Goal: Communication & Community: Participate in discussion

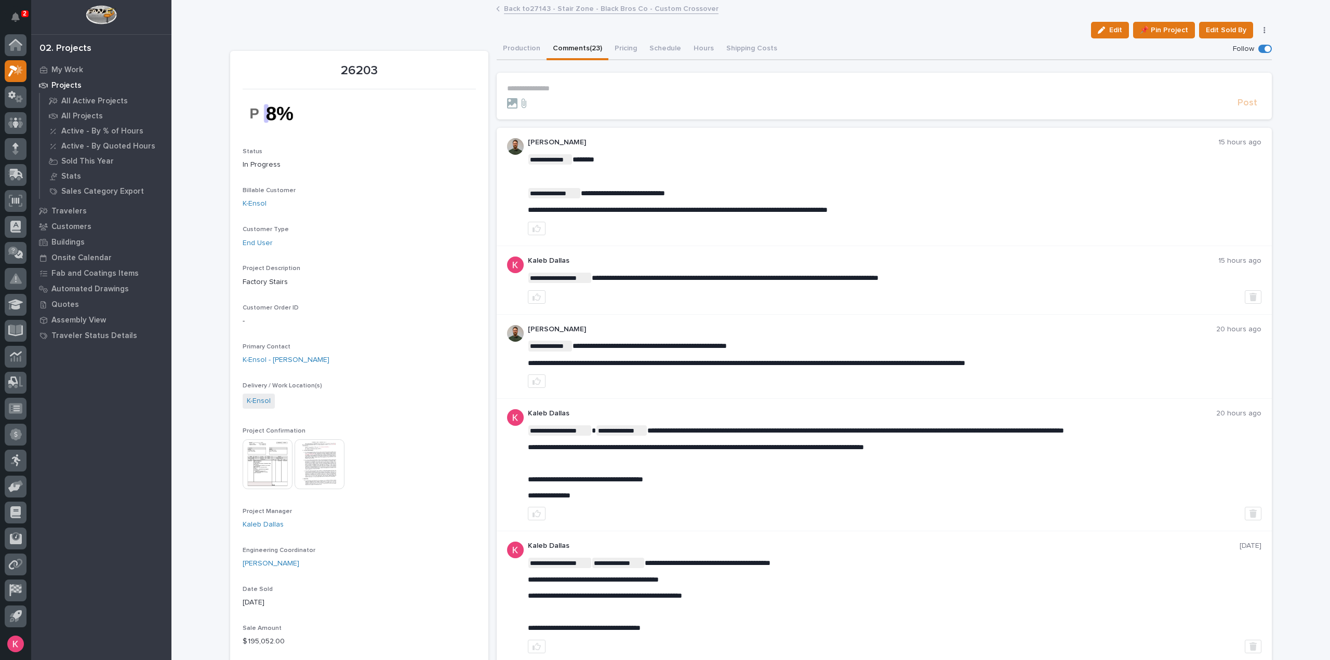
click at [554, 14] on link "Back to 27143 - Stair Zone - Black Bros Co - Custom Crossover" at bounding box center [611, 8] width 215 height 12
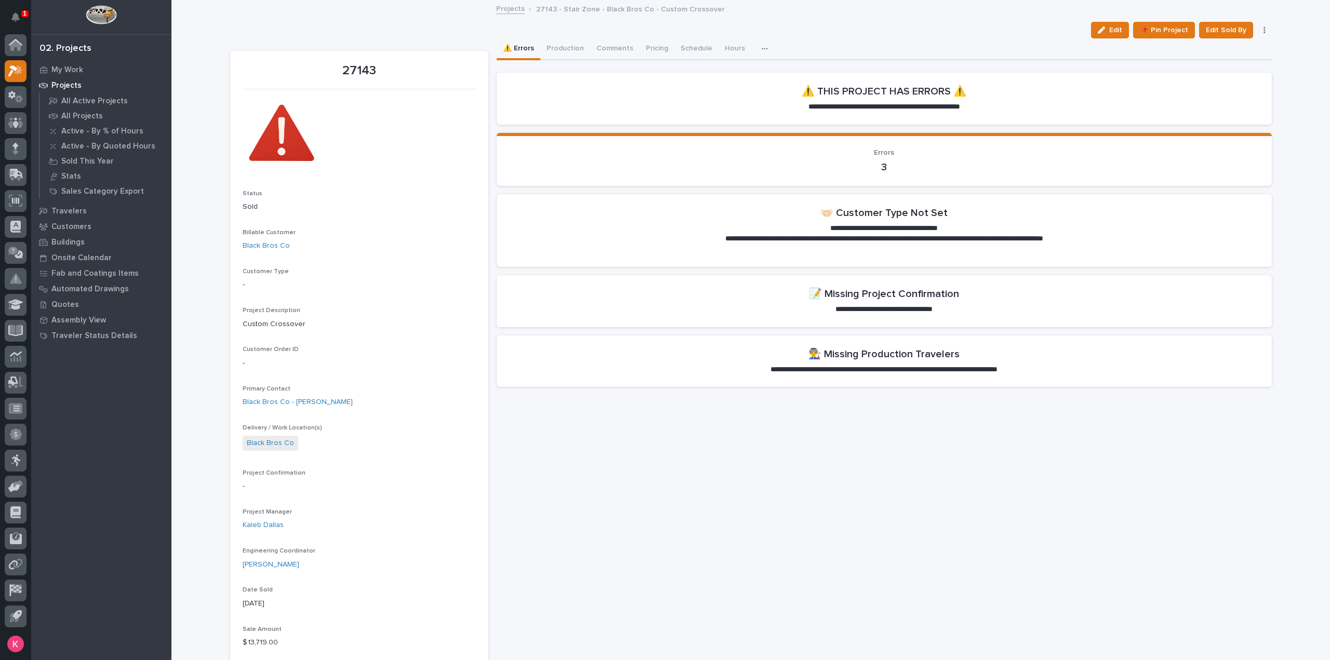
click at [584, 12] on p "27143 - Stair Zone - Black Bros Co - Custom Crossover" at bounding box center [630, 8] width 189 height 11
click at [283, 241] on link "Black Bros Co" at bounding box center [266, 246] width 47 height 11
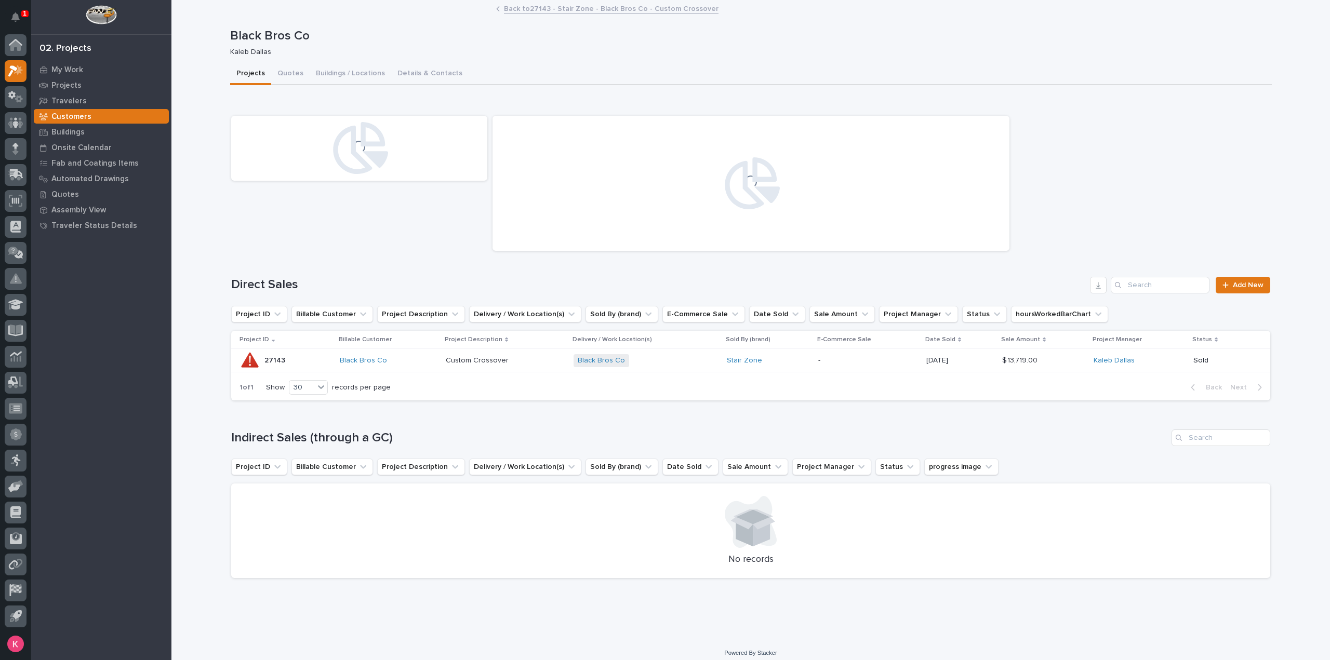
click at [511, 369] on div "Custom Crossover Custom Crossover" at bounding box center [505, 360] width 119 height 17
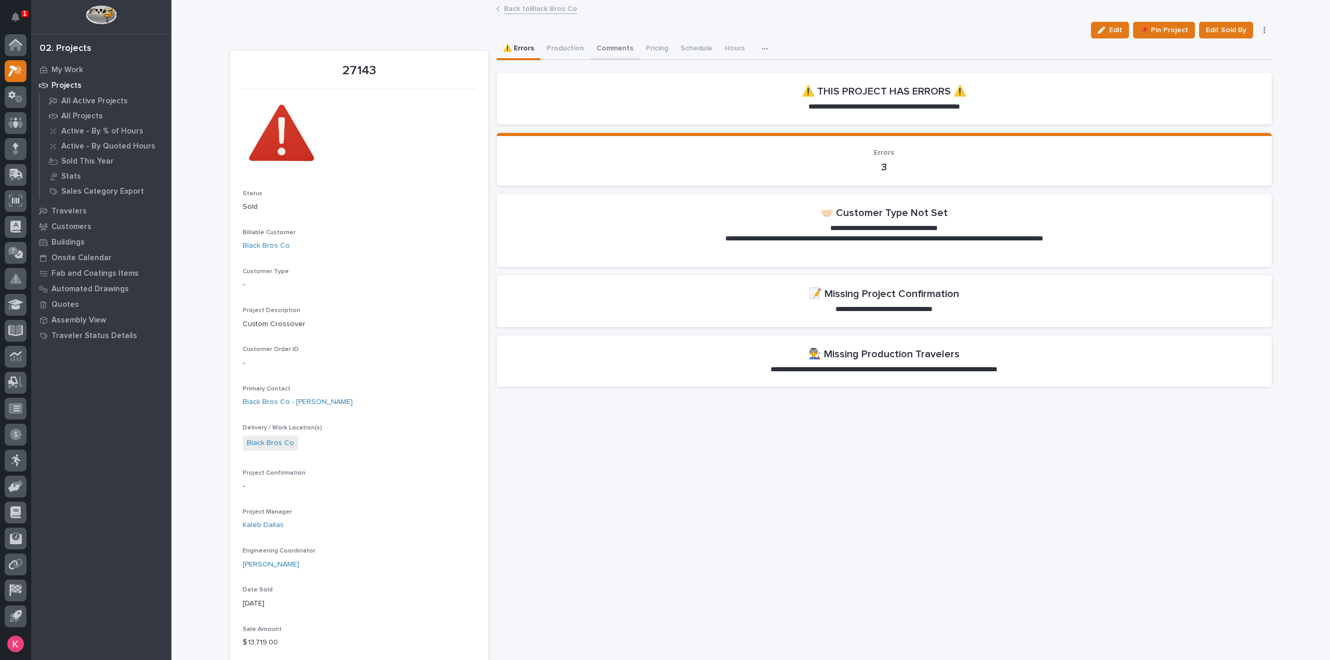
click at [616, 54] on button "Comments" at bounding box center [614, 49] width 49 height 22
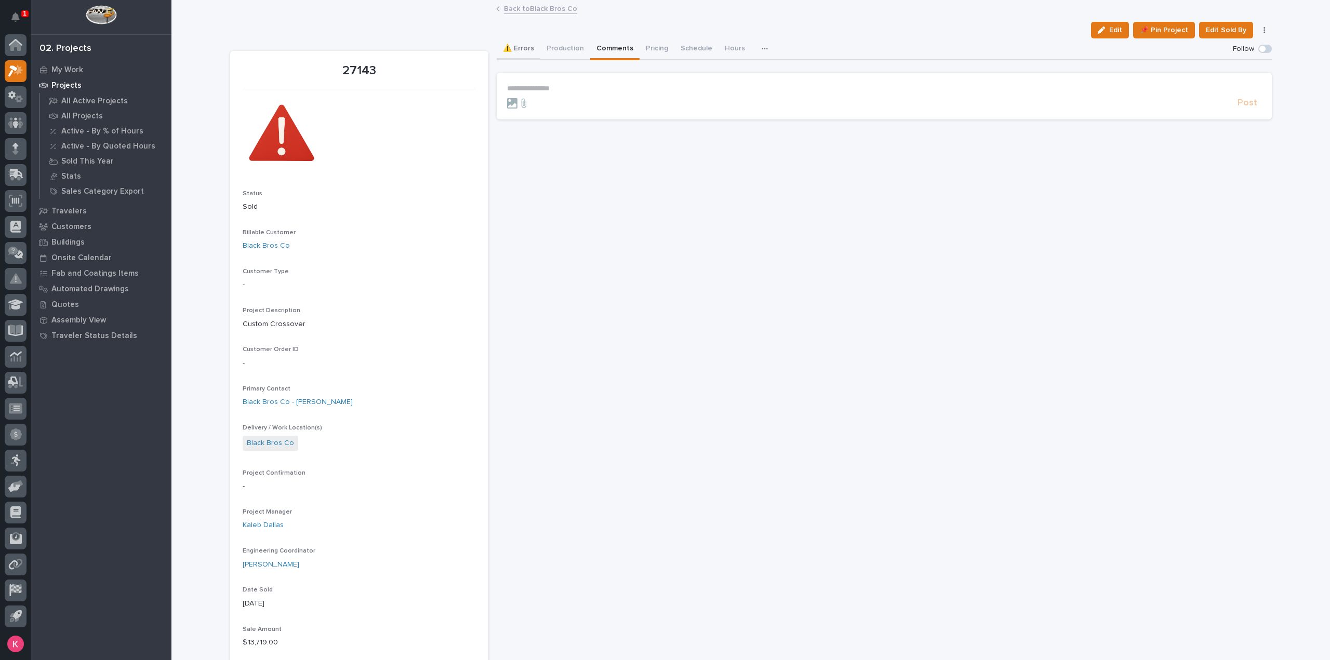
click at [513, 49] on button "⚠️ Errors" at bounding box center [519, 49] width 44 height 22
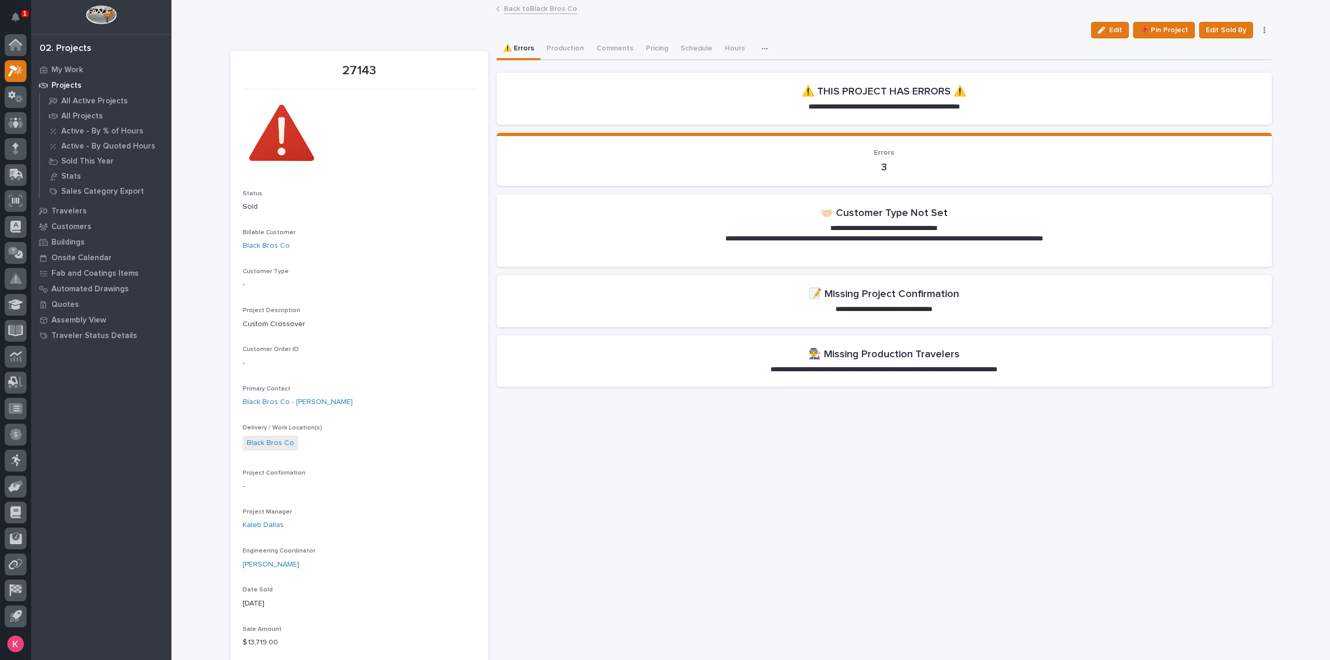
click at [28, 73] on div at bounding box center [15, 332] width 31 height 597
click at [23, 74] on div at bounding box center [16, 71] width 22 height 22
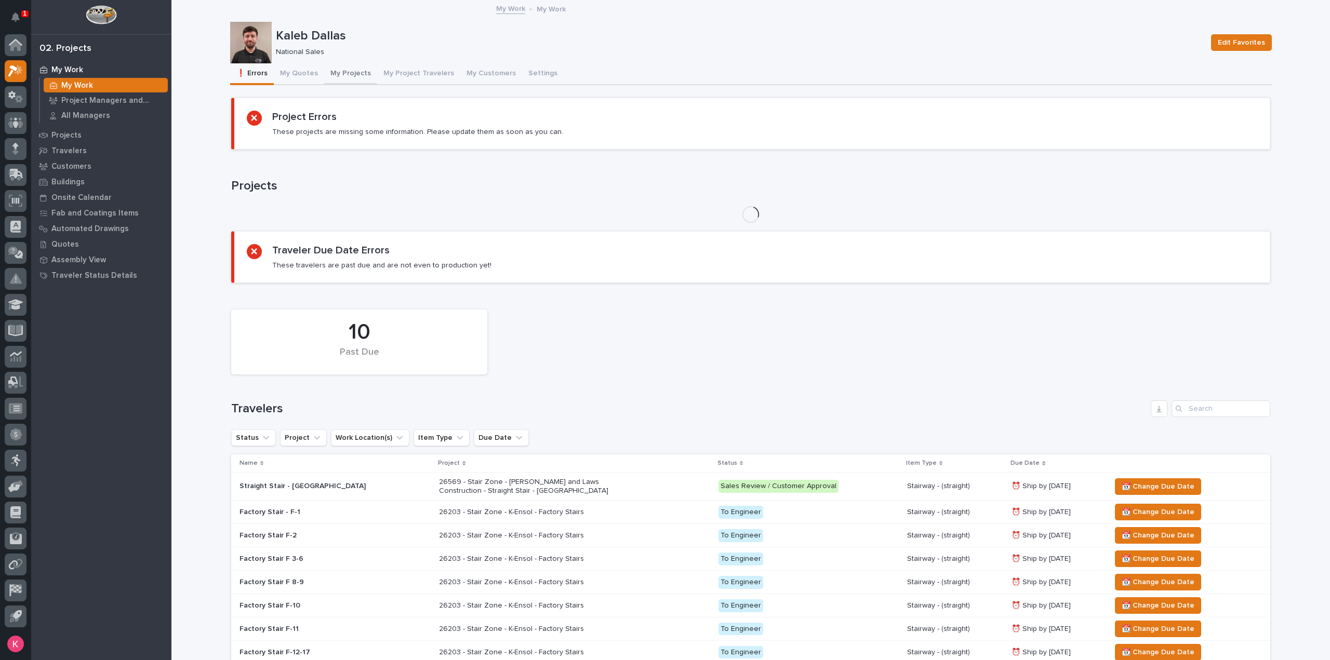
click at [345, 73] on button "My Projects" at bounding box center [350, 74] width 53 height 22
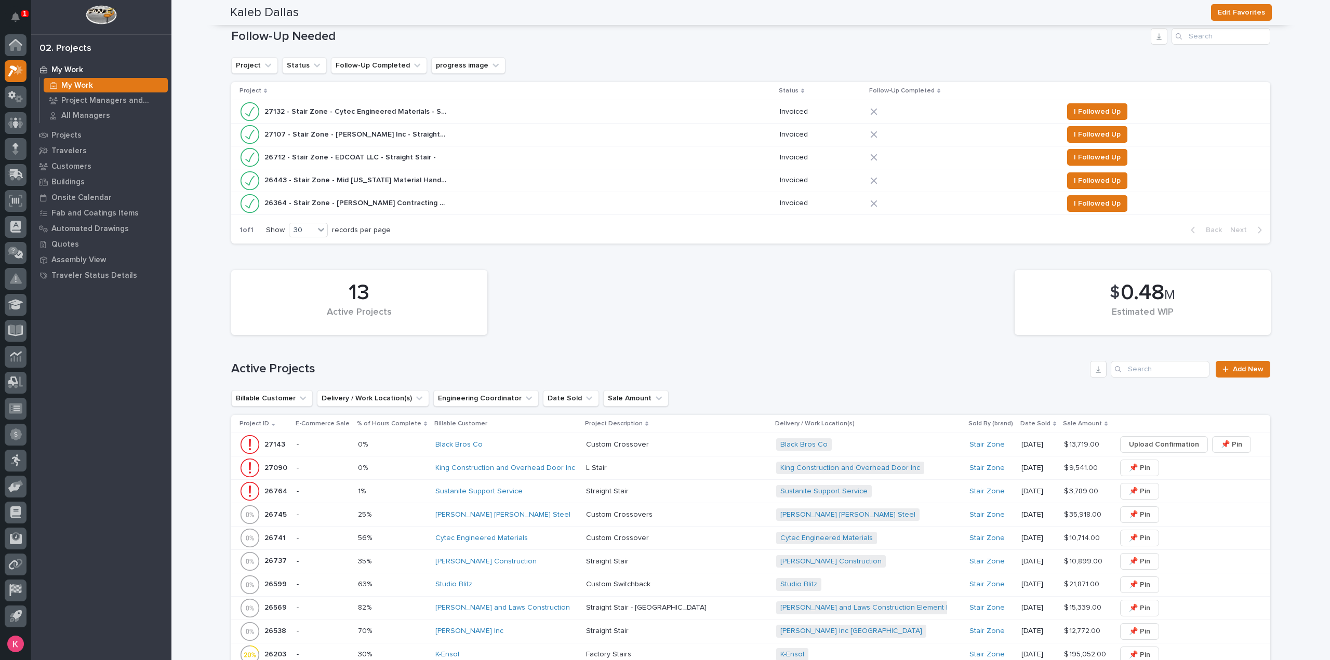
scroll to position [52, 0]
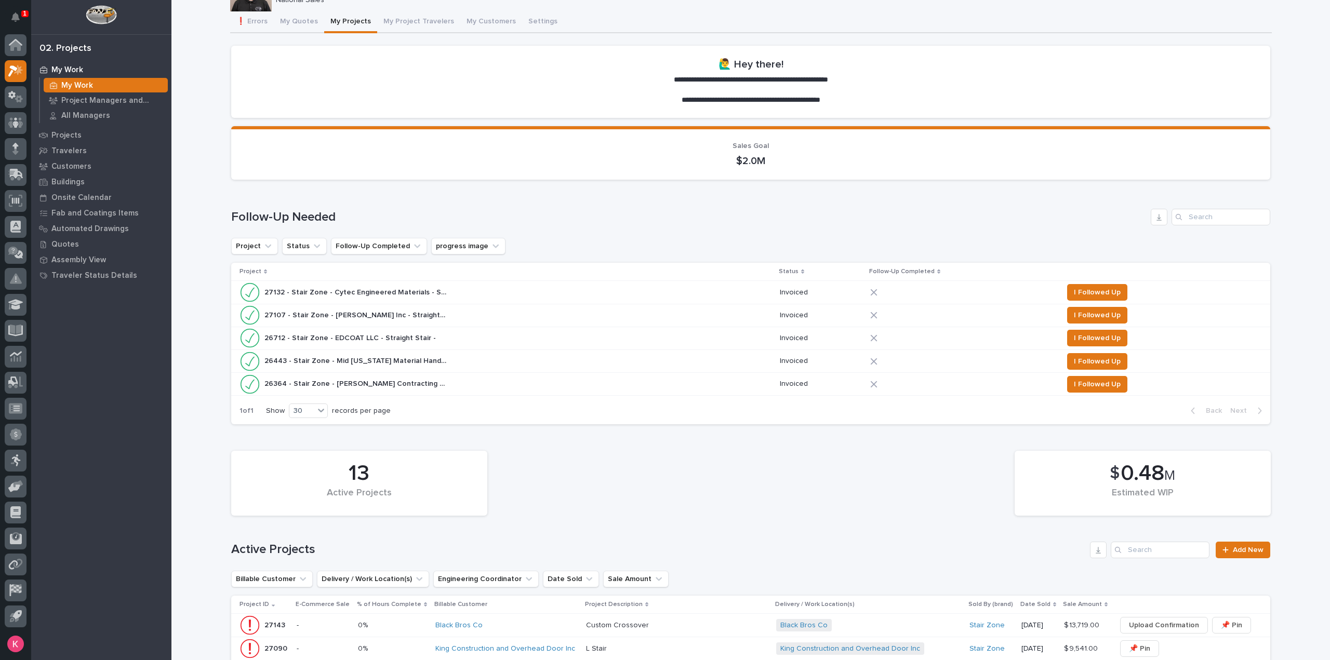
click at [461, 310] on div "27107 - Stair Zone - HA Dorsten Inc - Straight Stair - NF Eggs 27107 - Stair Zo…" at bounding box center [505, 315] width 532 height 21
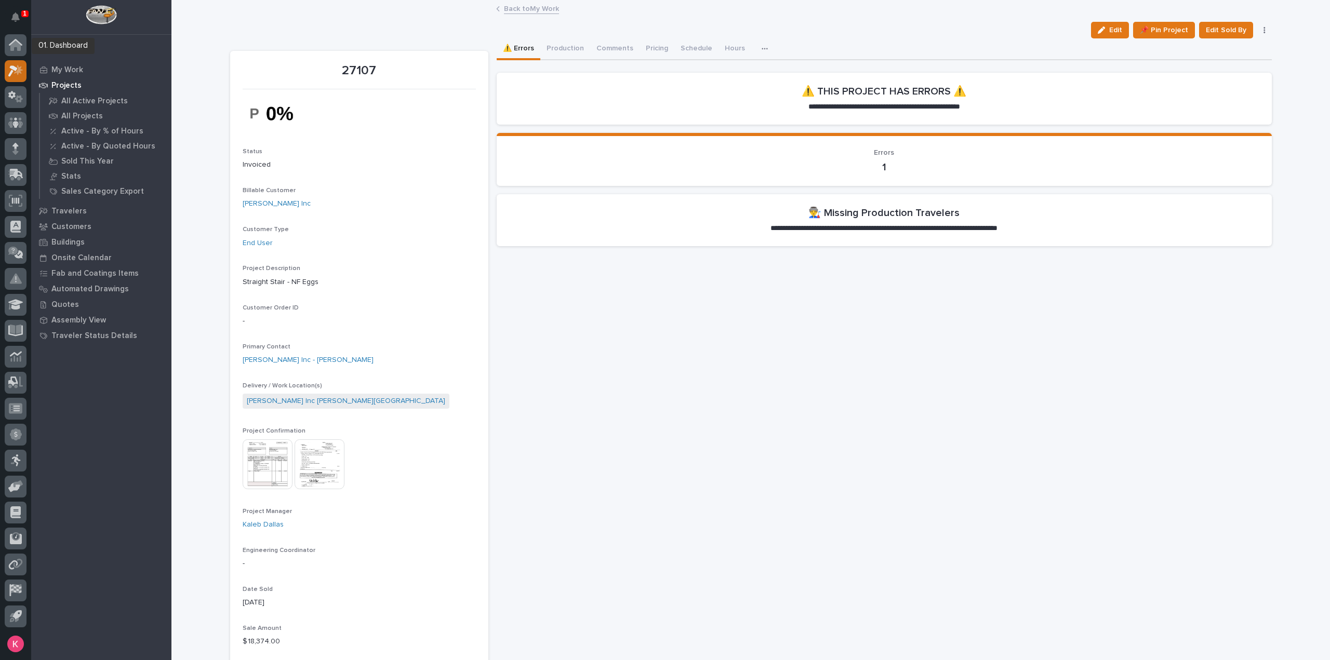
click at [5, 68] on div at bounding box center [16, 71] width 22 height 22
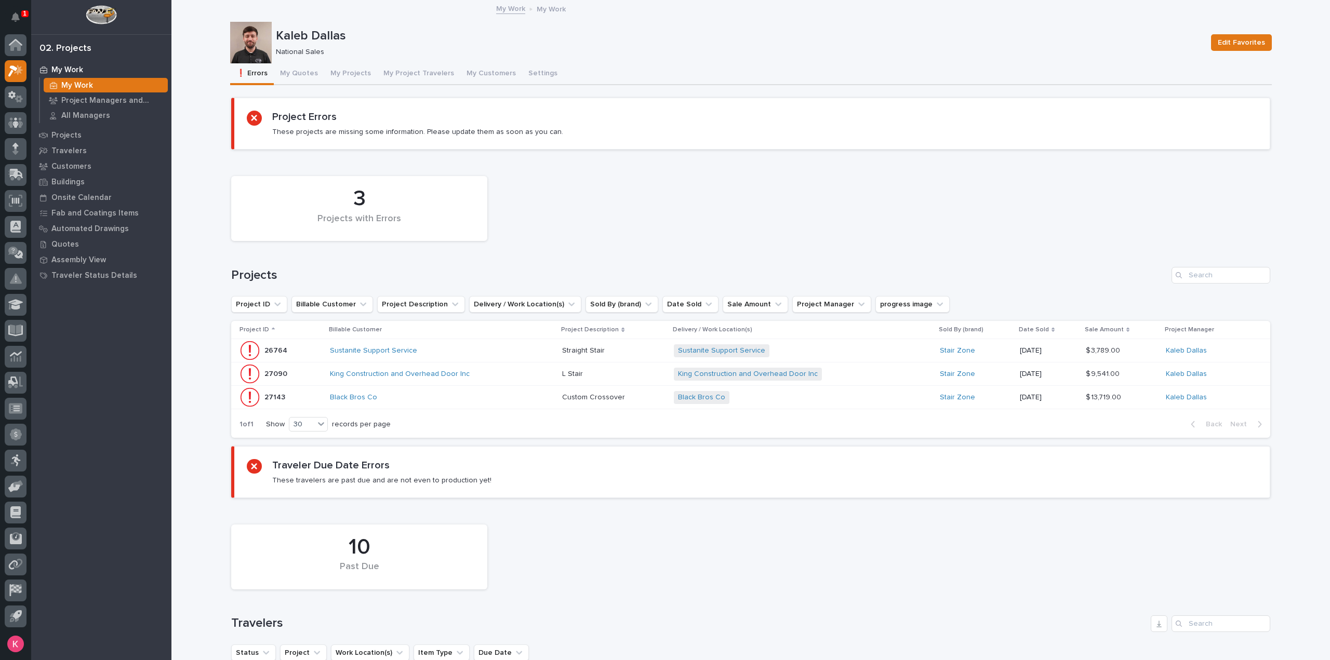
click at [498, 379] on div "King Construction and Overhead Door Inc" at bounding box center [442, 374] width 224 height 17
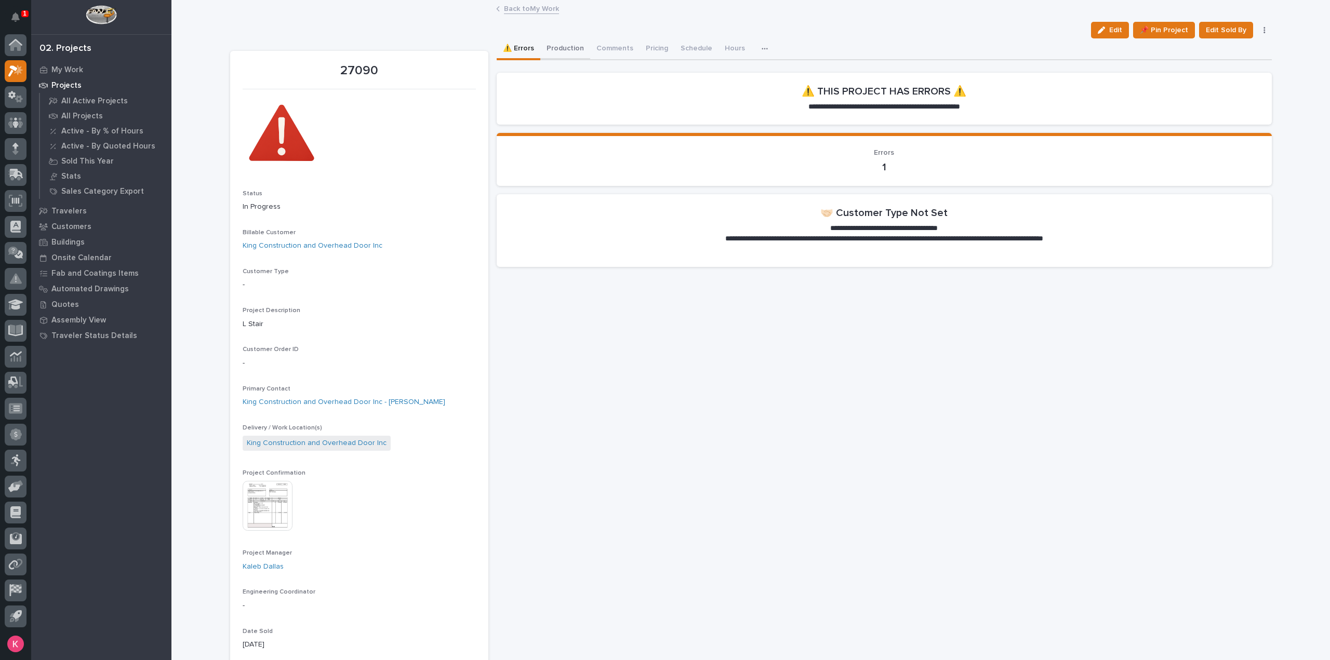
click at [566, 44] on button "Production" at bounding box center [565, 49] width 50 height 22
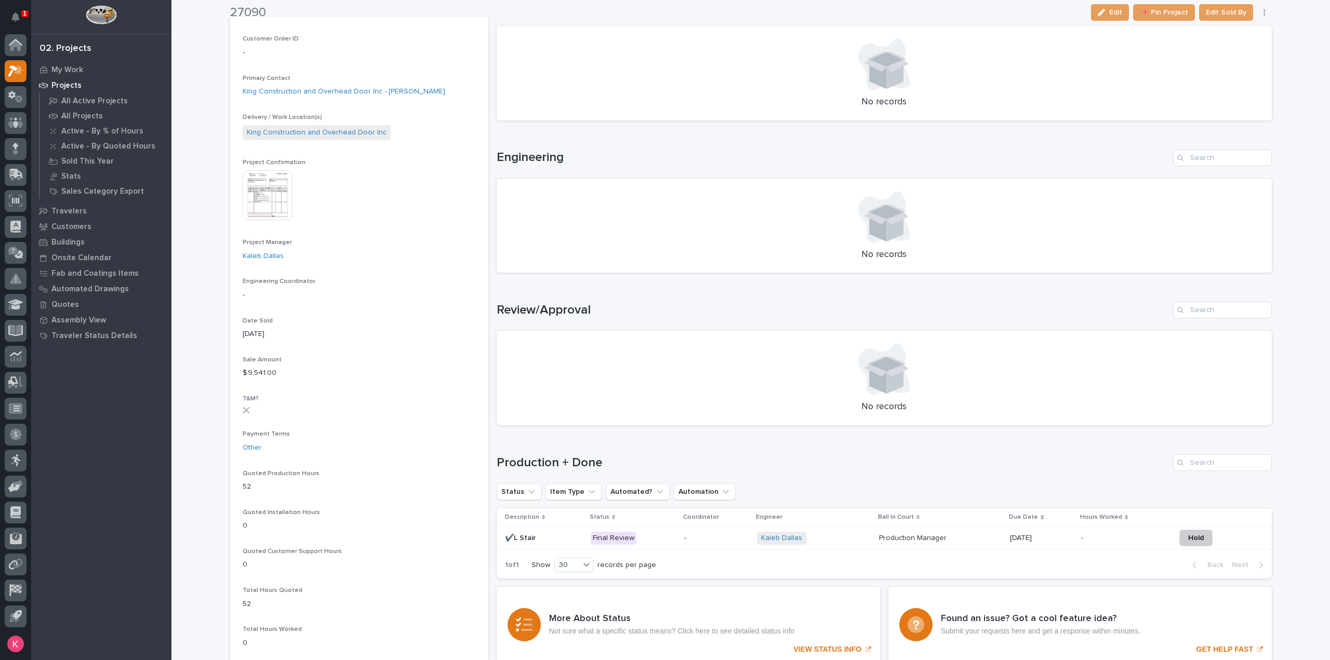
scroll to position [312, 0]
click at [708, 401] on p "No records" at bounding box center [884, 406] width 750 height 11
click at [7, 70] on div at bounding box center [16, 71] width 22 height 22
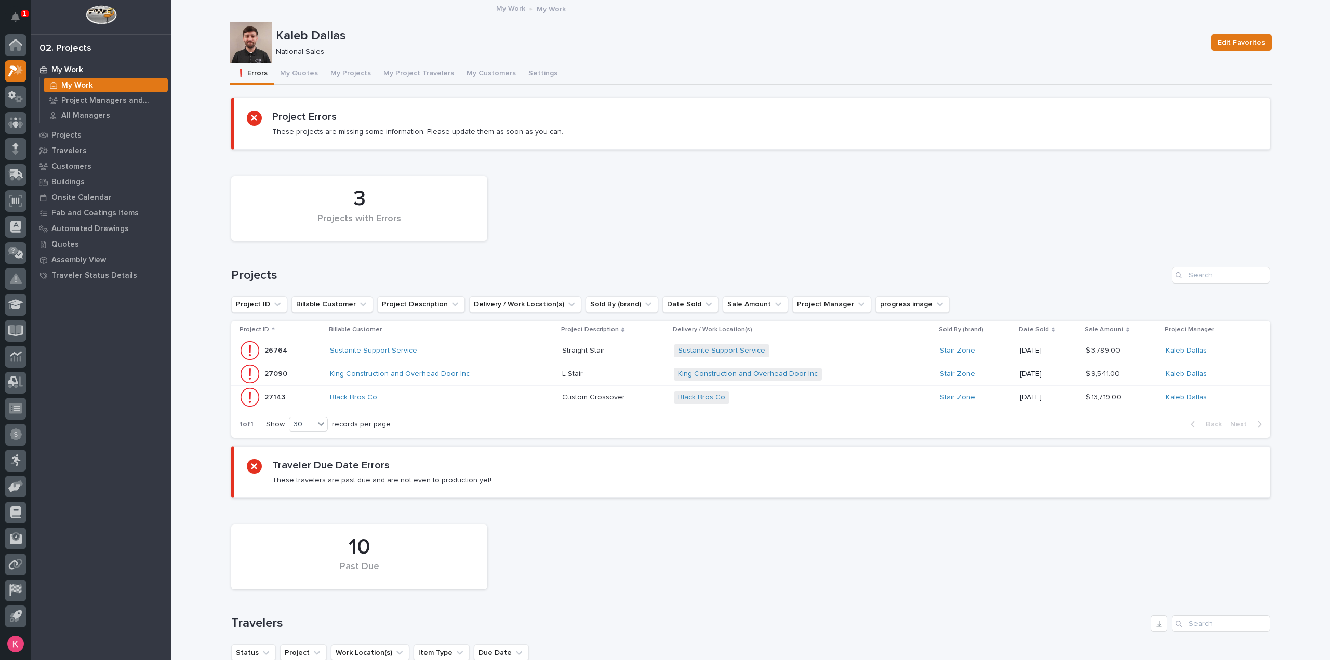
click at [438, 355] on div "Sustanite Support Service" at bounding box center [421, 351] width 182 height 9
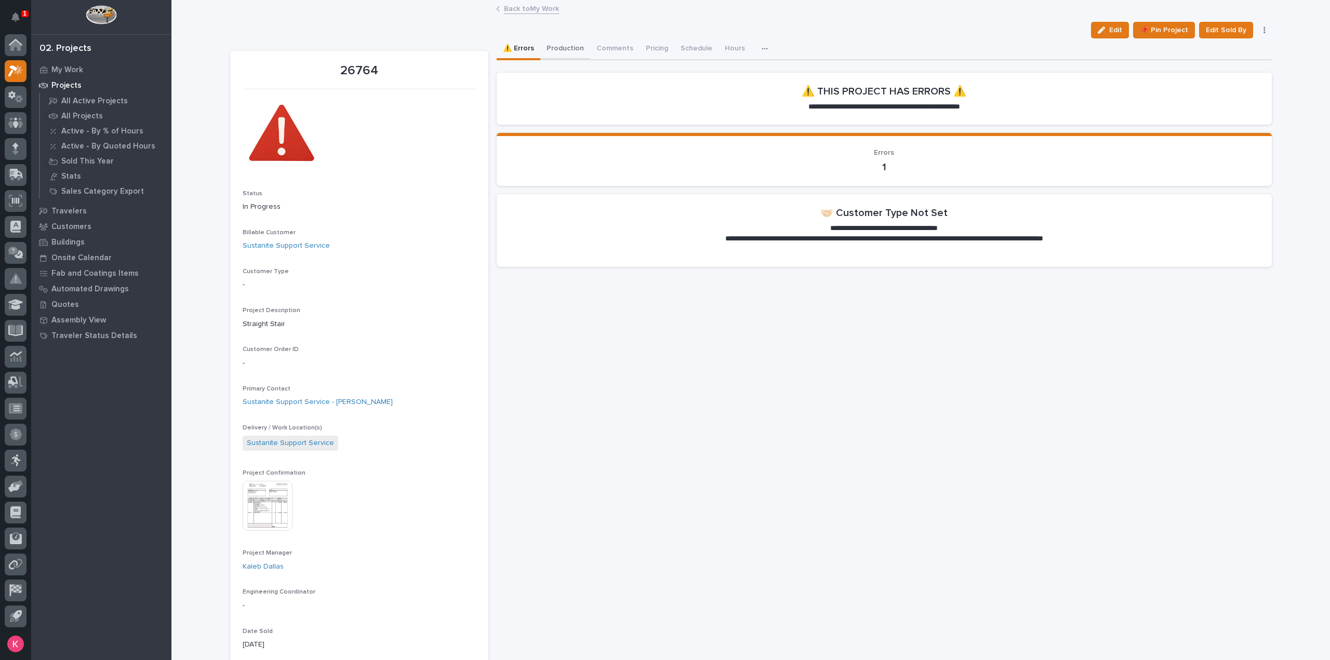
click at [566, 48] on button "Production" at bounding box center [565, 49] width 50 height 22
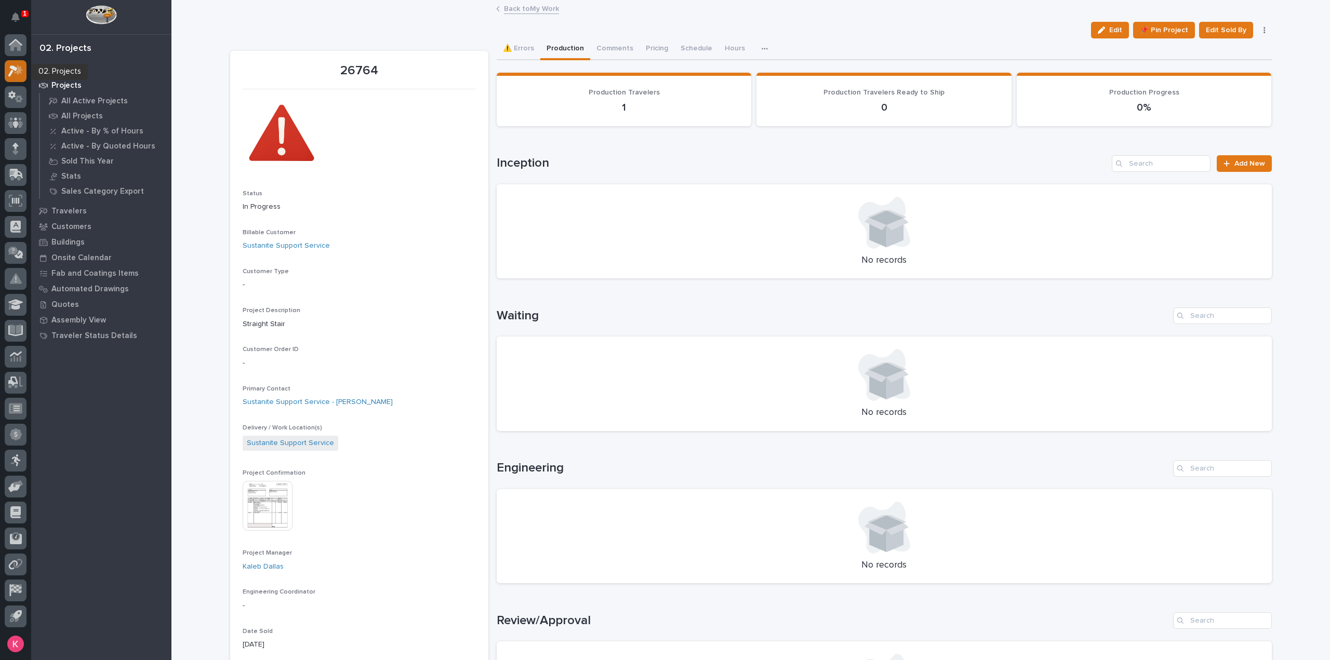
click at [5, 69] on div at bounding box center [16, 71] width 22 height 22
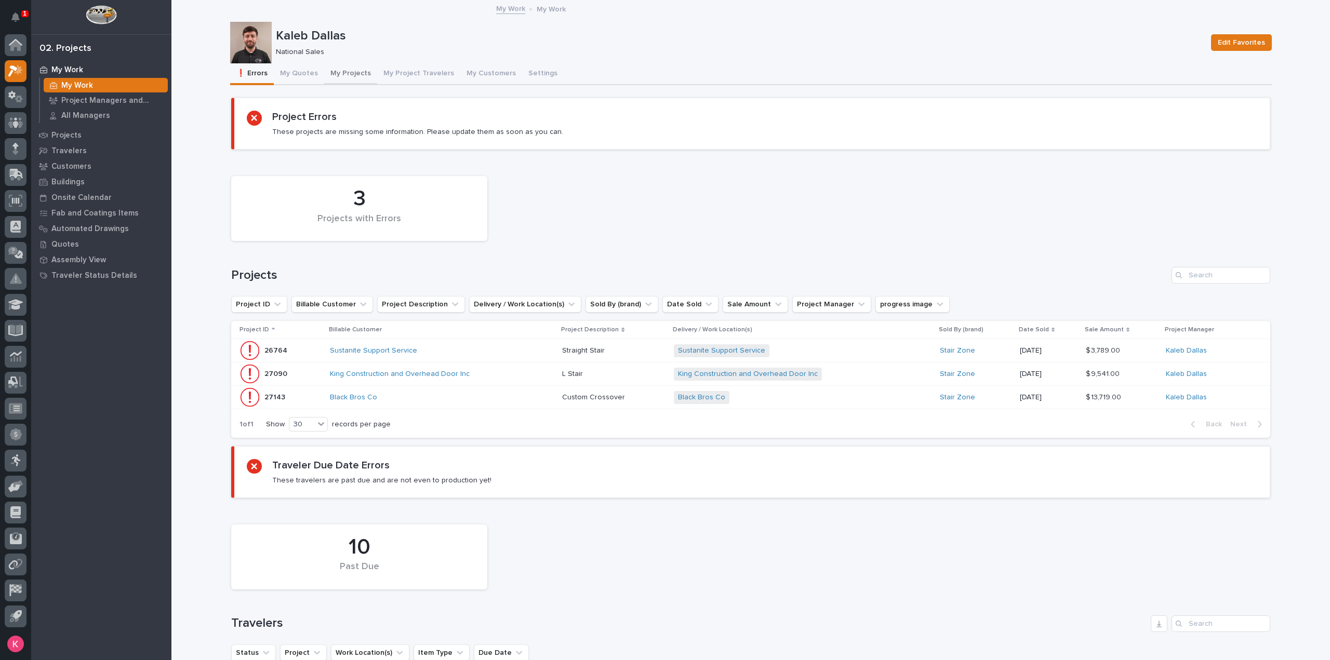
click at [357, 71] on button "My Projects" at bounding box center [350, 74] width 53 height 22
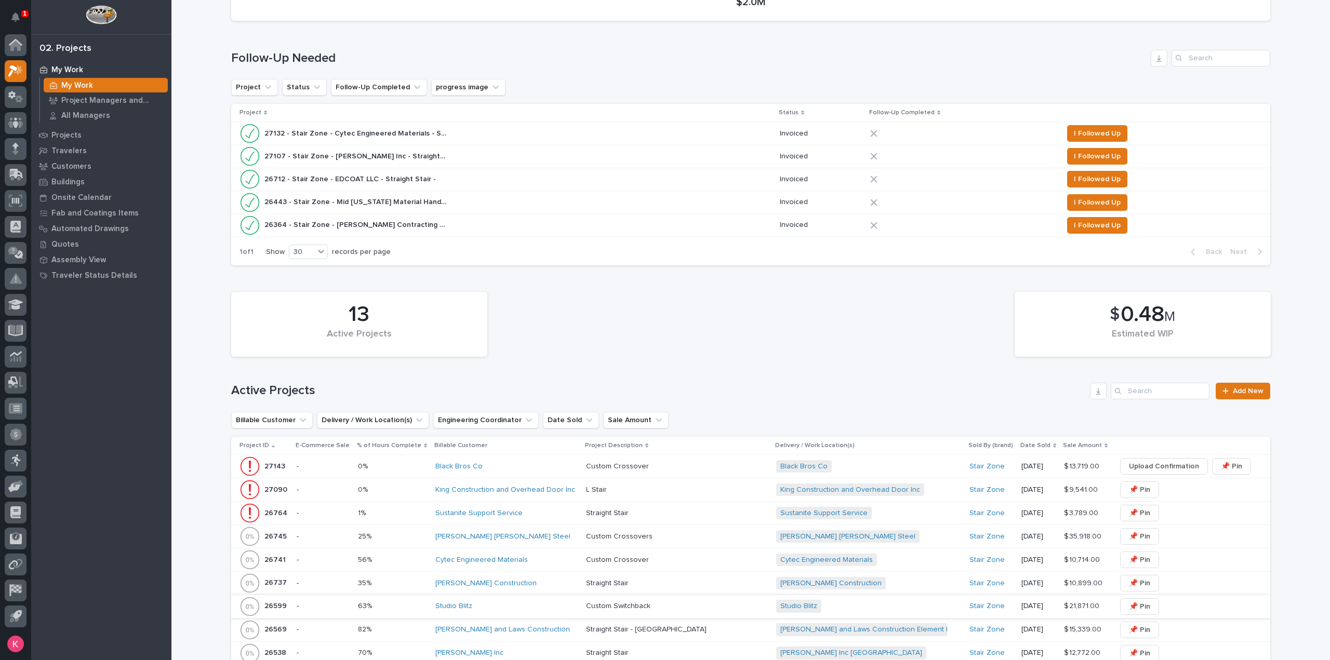
scroll to position [468, 0]
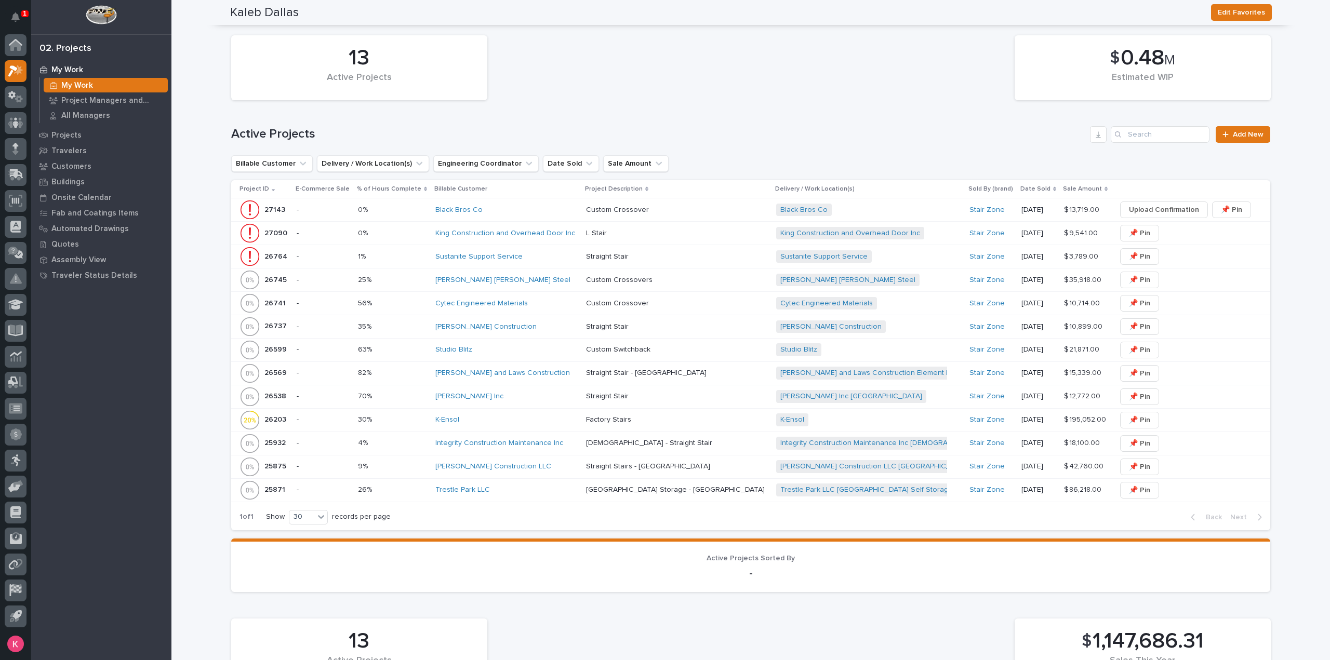
click at [532, 416] on div "K-Ensol" at bounding box center [506, 420] width 142 height 9
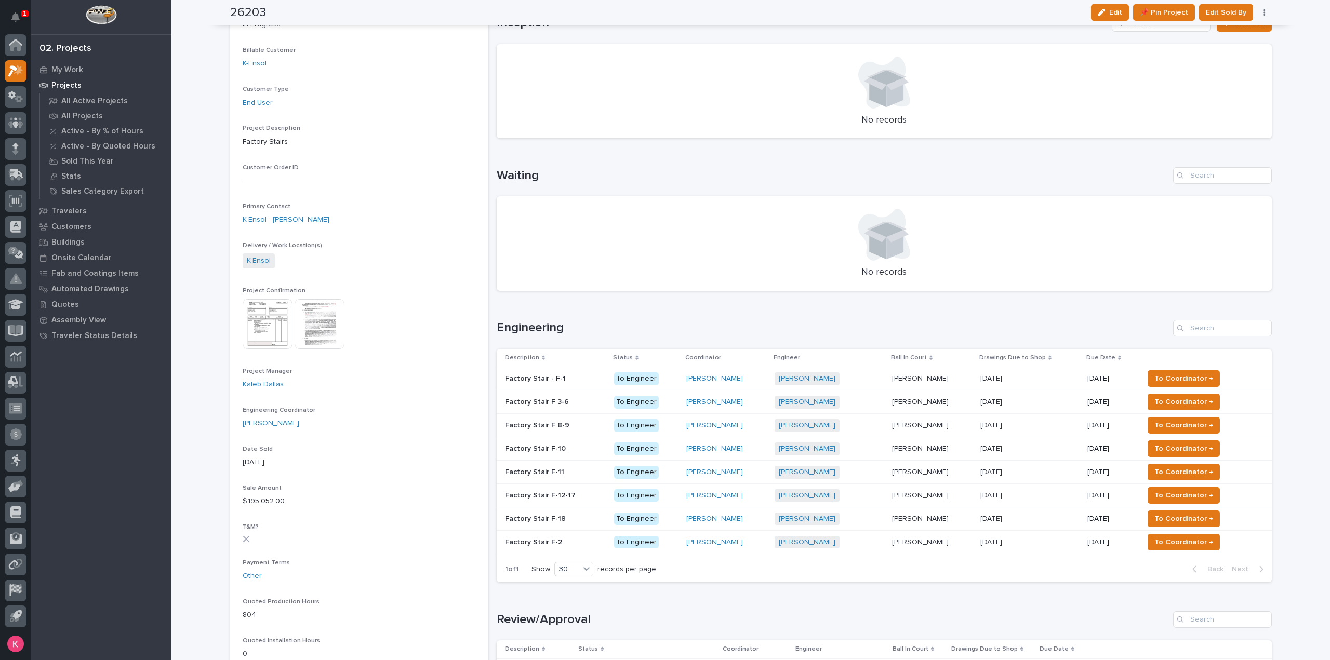
scroll to position [104, 0]
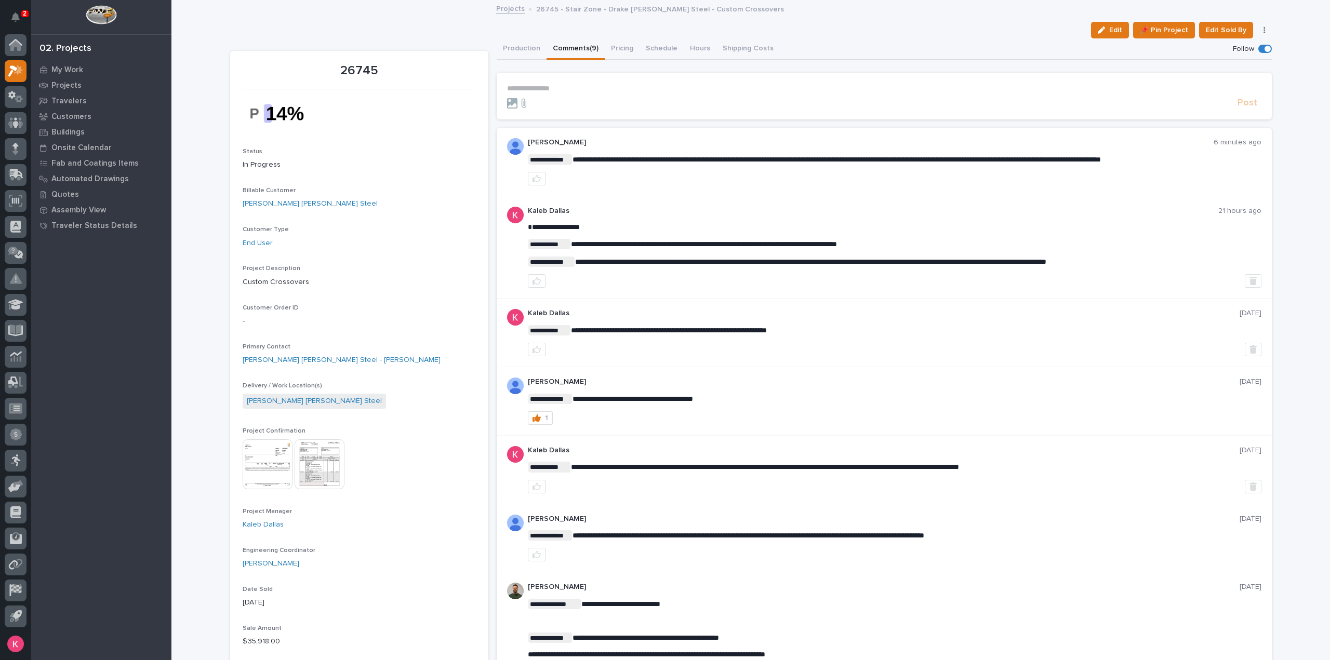
click at [756, 203] on div "**********" at bounding box center [884, 247] width 775 height 102
click at [650, 91] on p "**********" at bounding box center [884, 88] width 754 height 9
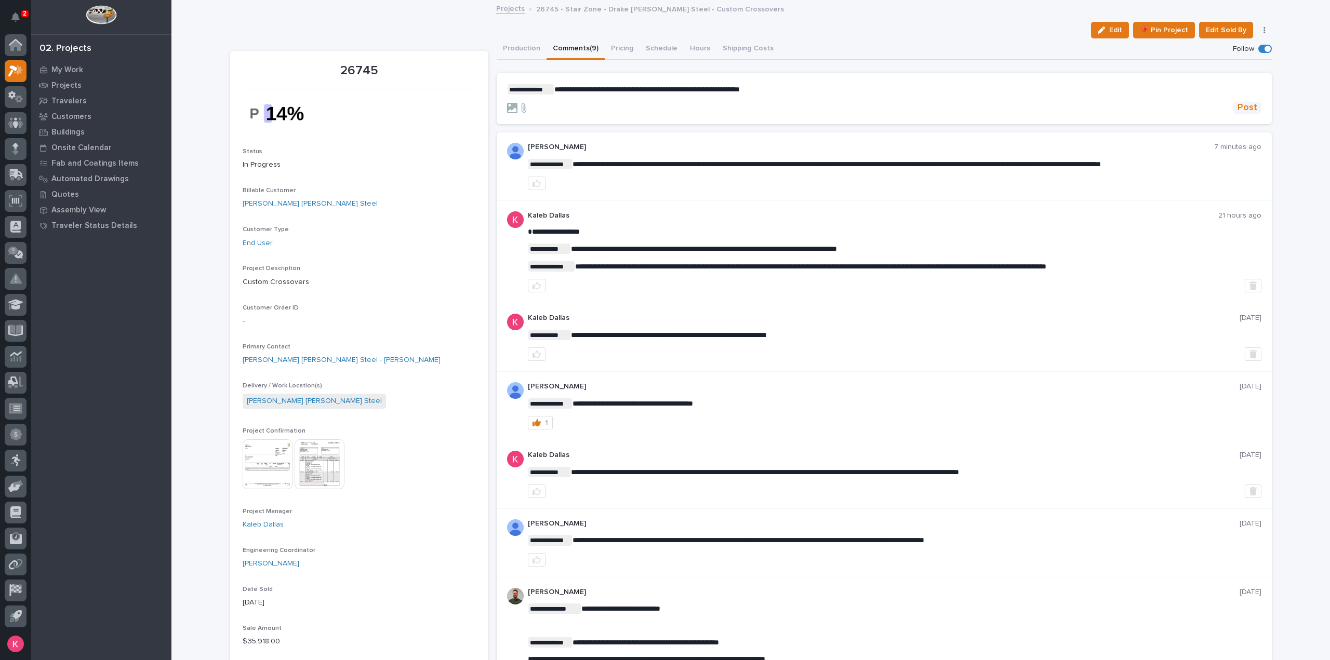
click at [1243, 105] on span "Post" at bounding box center [1247, 108] width 20 height 12
